Goal: Check status: Check status

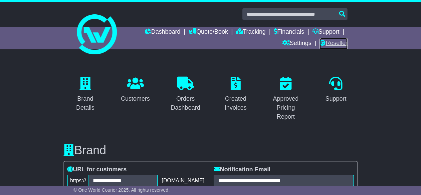
click at [328, 41] on link "Reseller" at bounding box center [333, 43] width 28 height 11
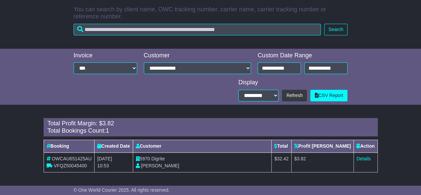
scroll to position [216, 0]
drag, startPoint x: 189, startPoint y: 165, endPoint x: 187, endPoint y: 160, distance: 5.1
click at [187, 160] on td "5970 Digrite [PERSON_NAME]" at bounding box center [202, 163] width 139 height 20
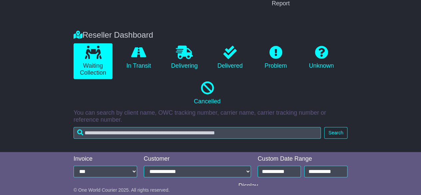
scroll to position [112, 0]
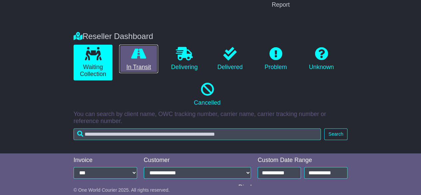
click at [125, 47] on link "In Transit" at bounding box center [138, 59] width 39 height 29
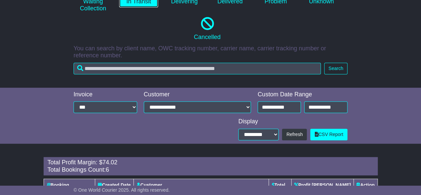
scroll to position [176, 0]
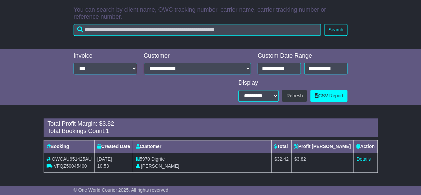
scroll to position [216, 0]
